Goal: Find specific page/section: Locate a particular part of the current website

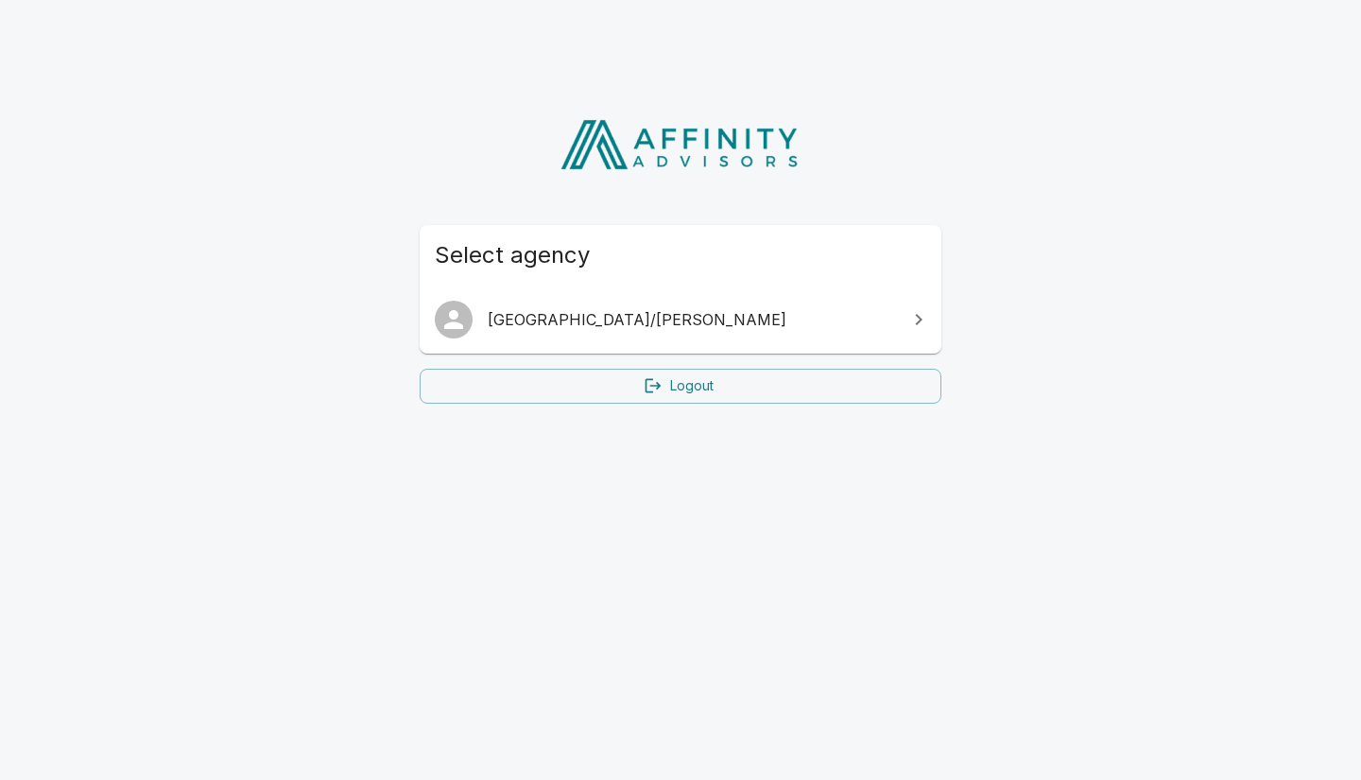
click at [590, 318] on span "[GEOGRAPHIC_DATA]/[PERSON_NAME]" at bounding box center [692, 319] width 408 height 23
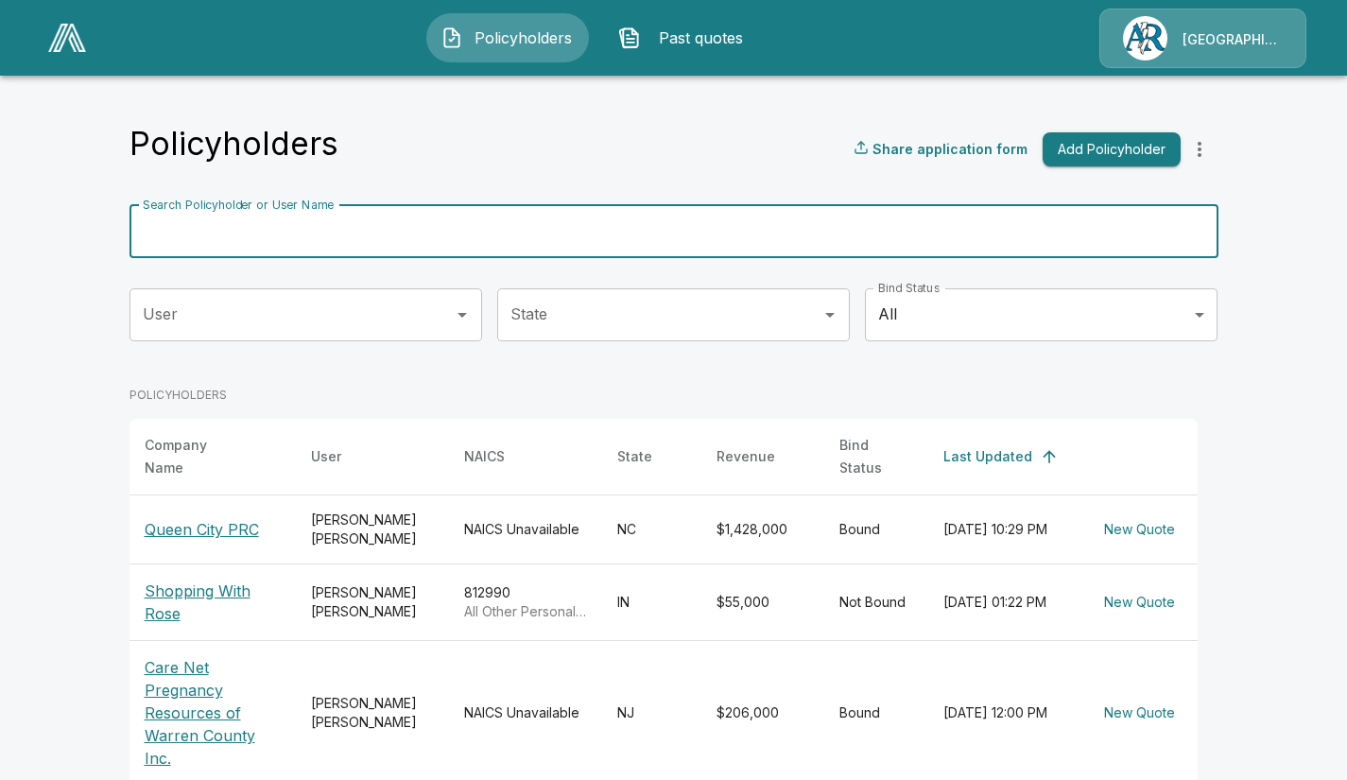
click at [413, 233] on input "Search Policyholder or User Name" at bounding box center [664, 231] width 1068 height 53
type input "**********"
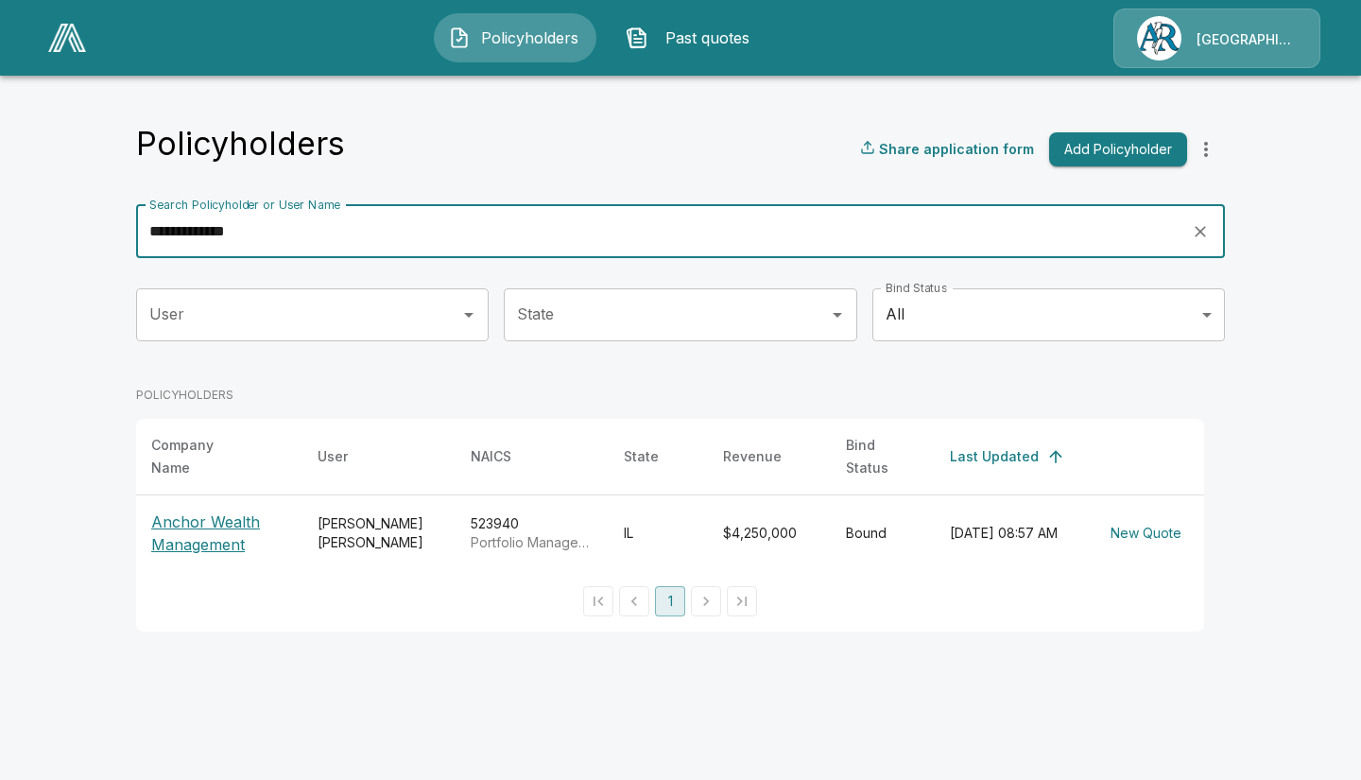
click at [190, 510] on p "Anchor Wealth Management" at bounding box center [219, 532] width 136 height 45
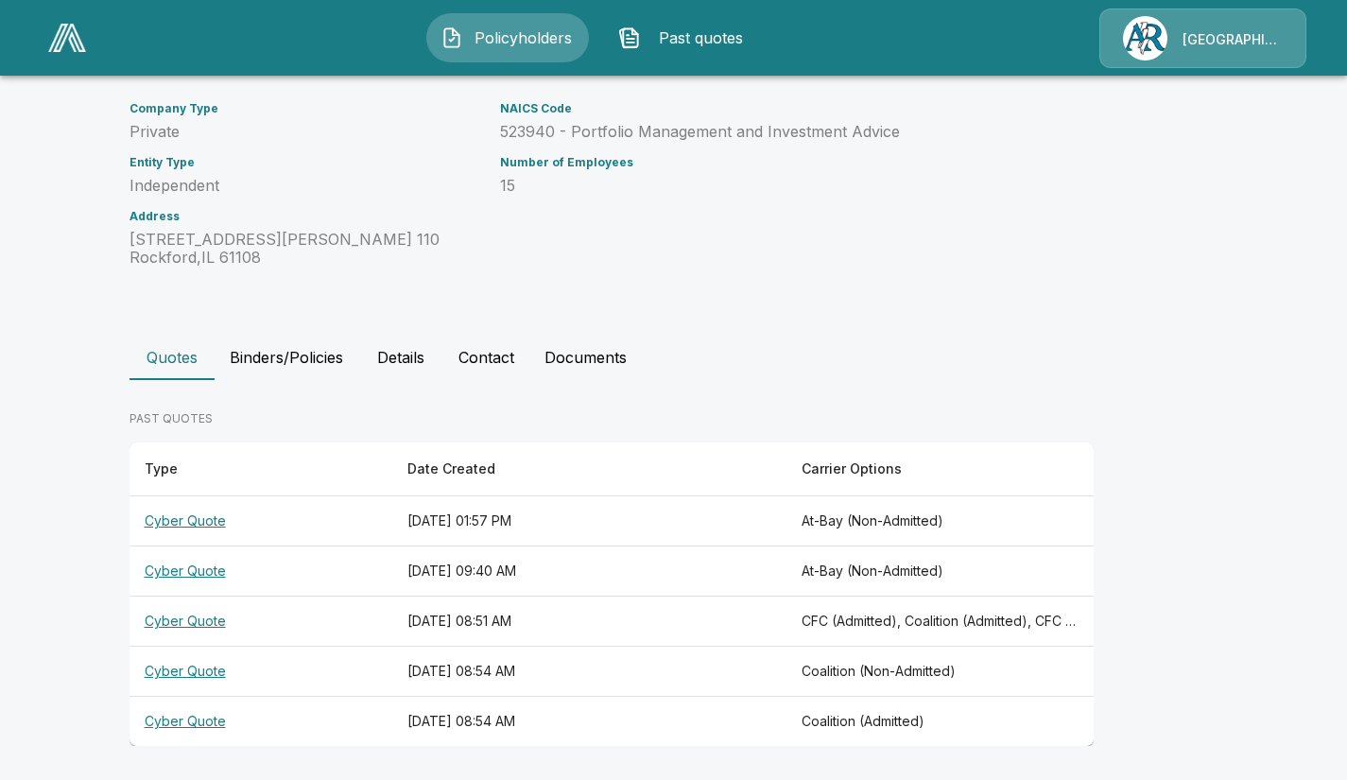
scroll to position [196, 0]
click at [305, 357] on button "Binders/Policies" at bounding box center [287, 355] width 144 height 45
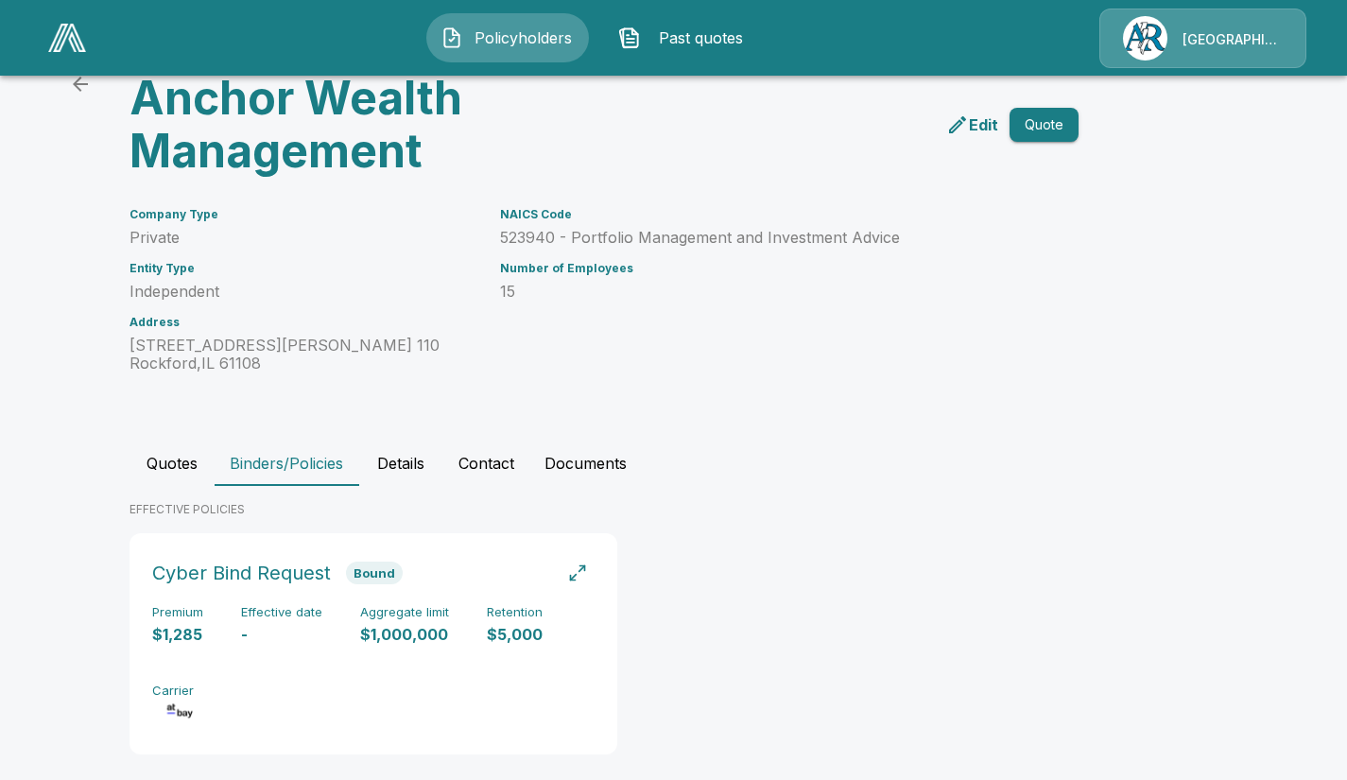
scroll to position [113, 0]
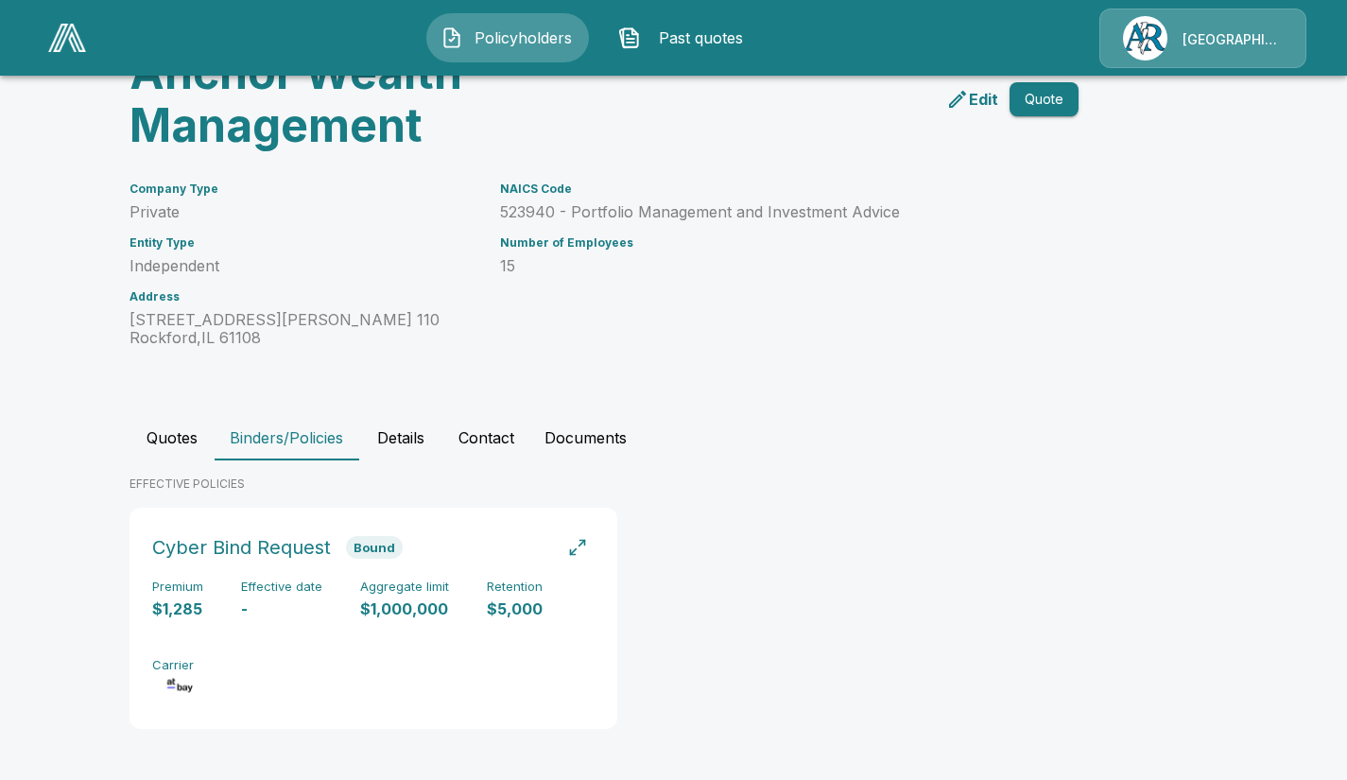
click at [579, 433] on button "Documents" at bounding box center [585, 437] width 112 height 45
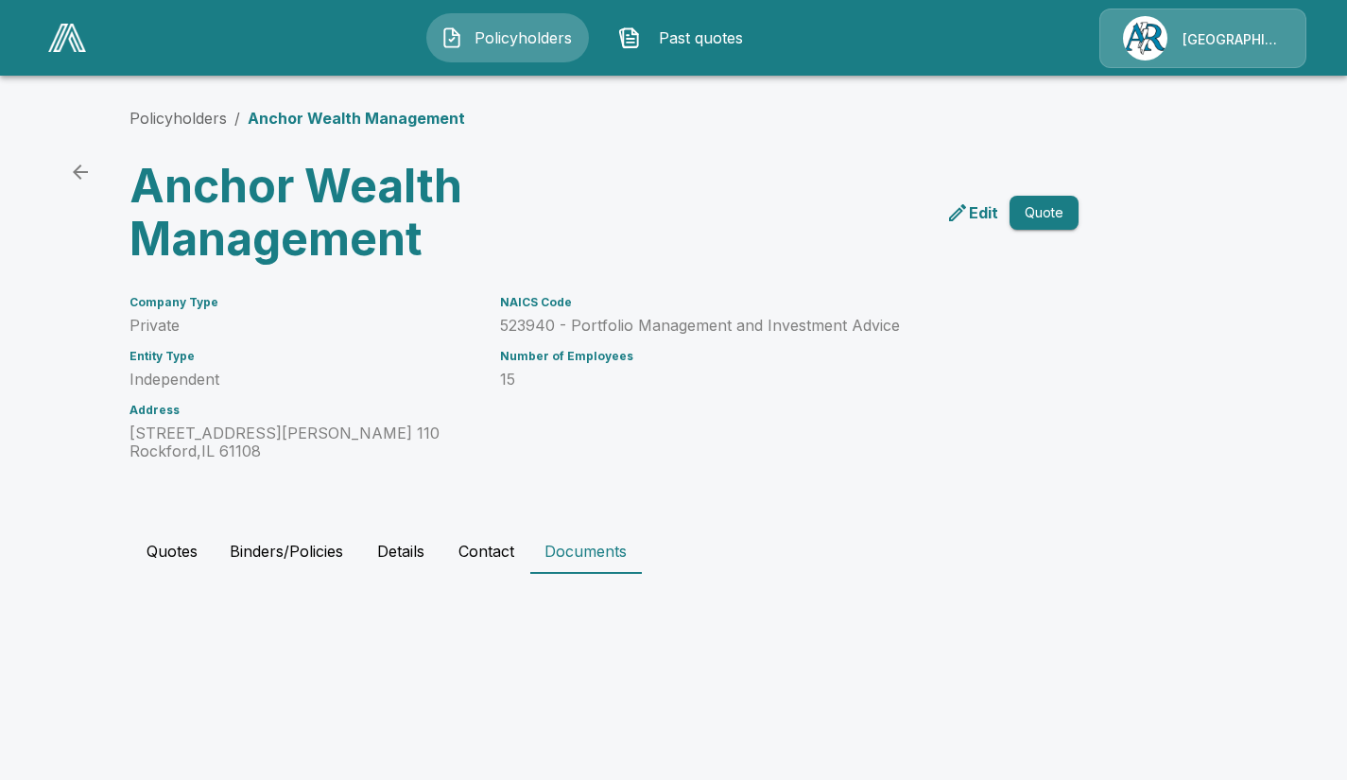
scroll to position [0, 0]
